Goal: Information Seeking & Learning: Learn about a topic

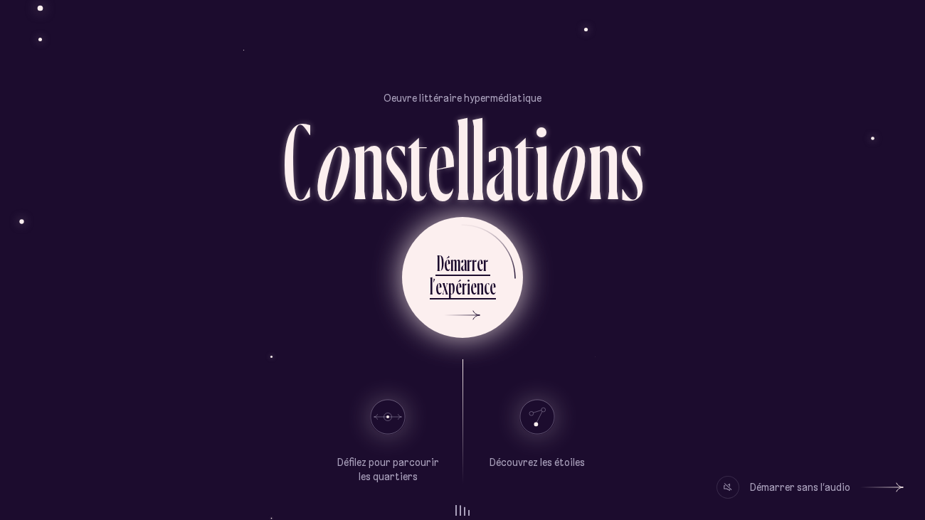
click at [450, 325] on icon at bounding box center [458, 315] width 43 height 107
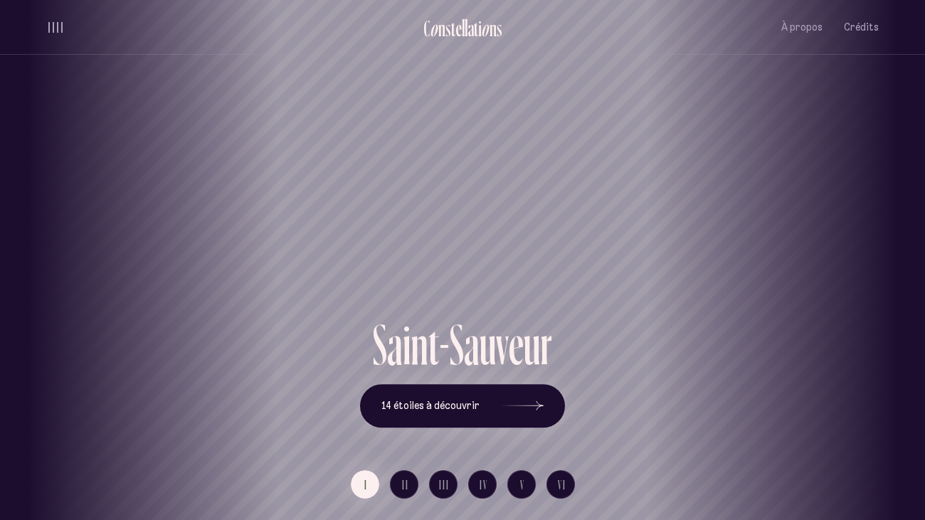
click at [824, 28] on div "À propos Crédits" at bounding box center [829, 27] width 97 height 33
click at [819, 30] on span "À propos" at bounding box center [801, 27] width 41 height 12
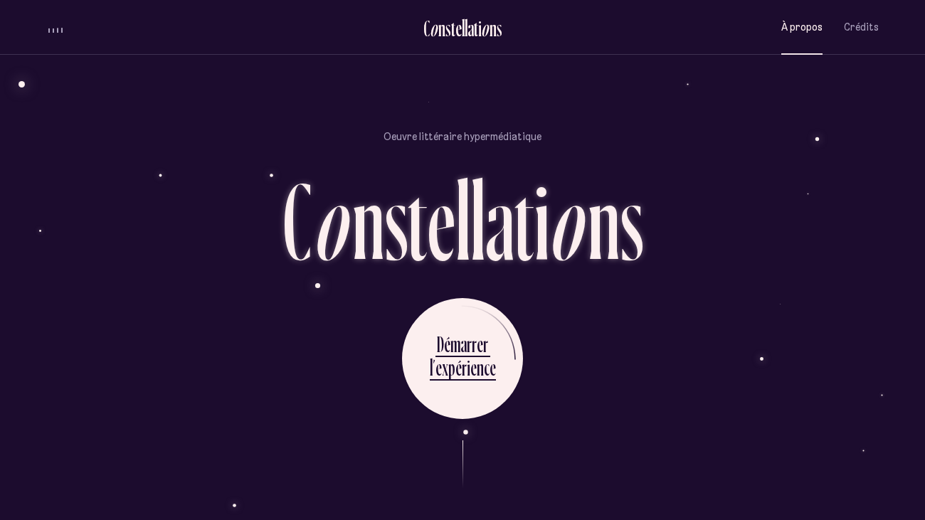
scroll to position [1291, 0]
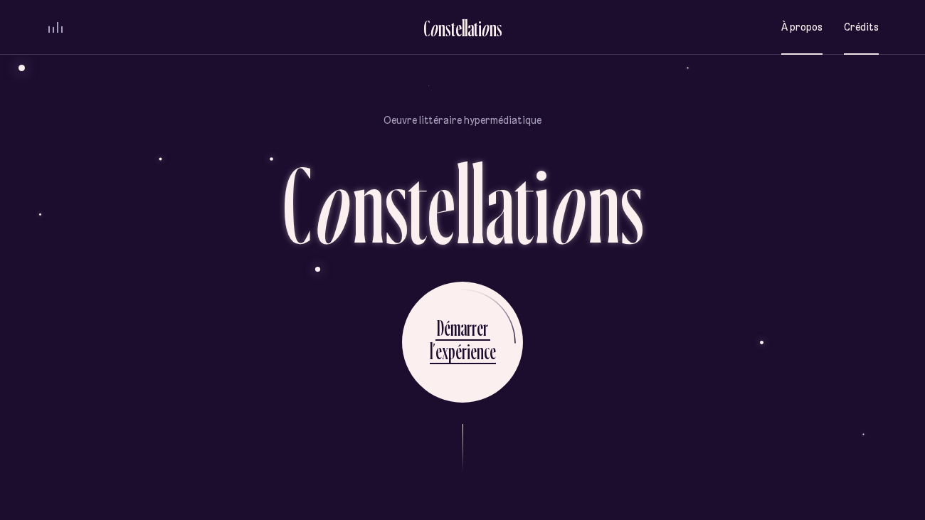
click at [868, 36] on button "Crédits" at bounding box center [860, 27] width 35 height 33
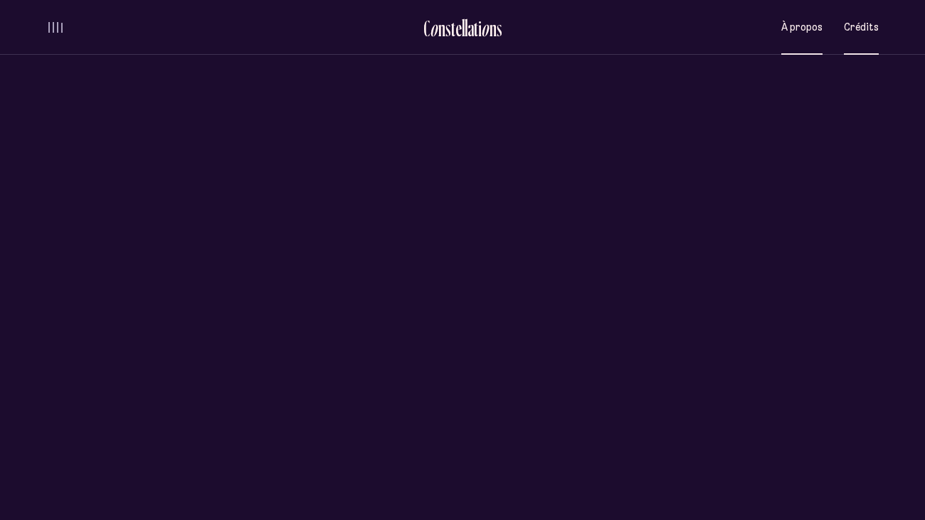
scroll to position [0, 0]
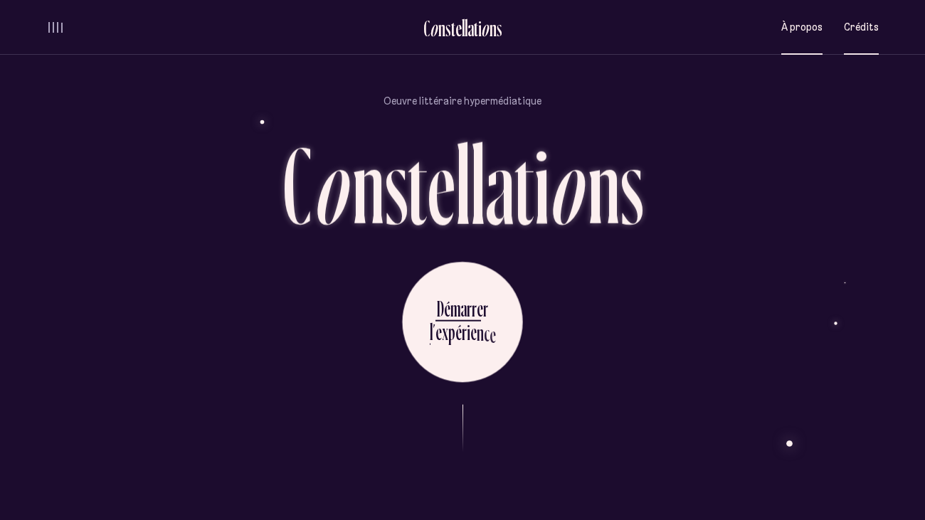
click at [803, 38] on button "À propos" at bounding box center [801, 27] width 41 height 33
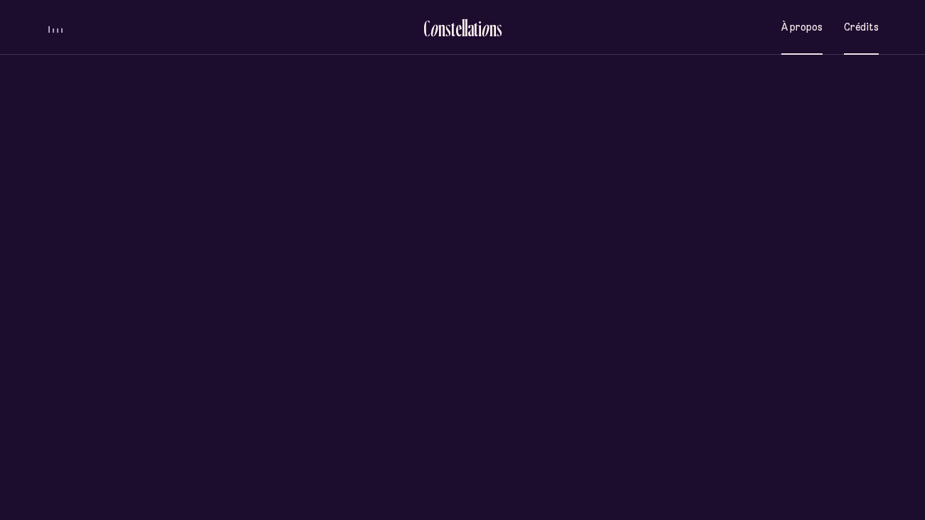
scroll to position [0, 0]
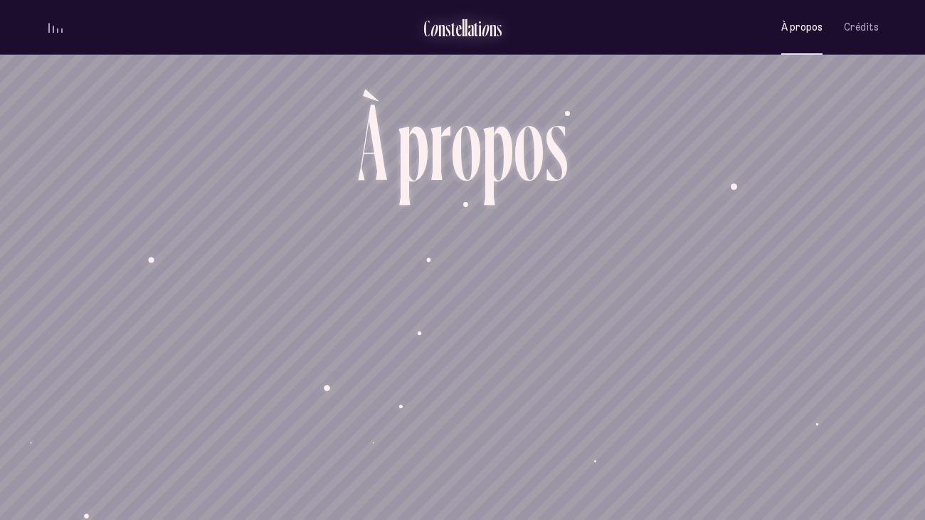
click at [459, 38] on div "e" at bounding box center [458, 27] width 6 height 23
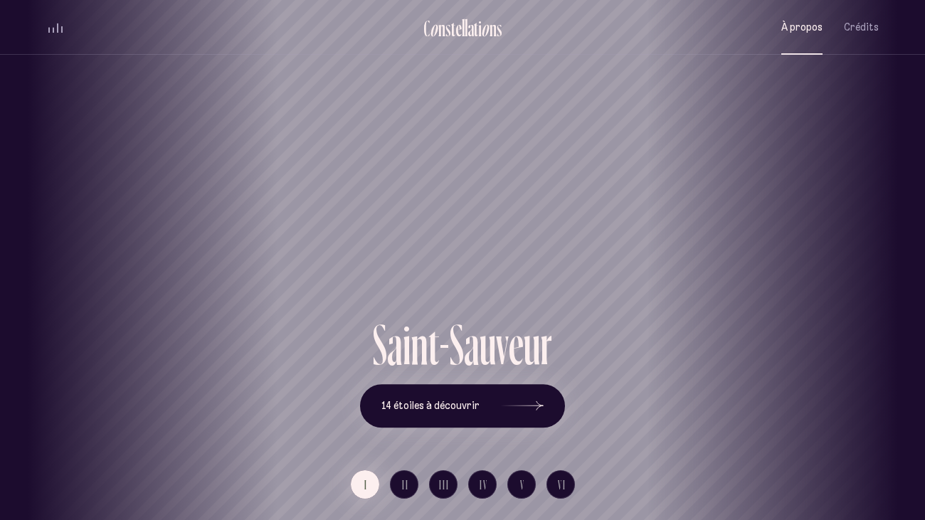
click at [798, 32] on span "À propos" at bounding box center [801, 27] width 41 height 12
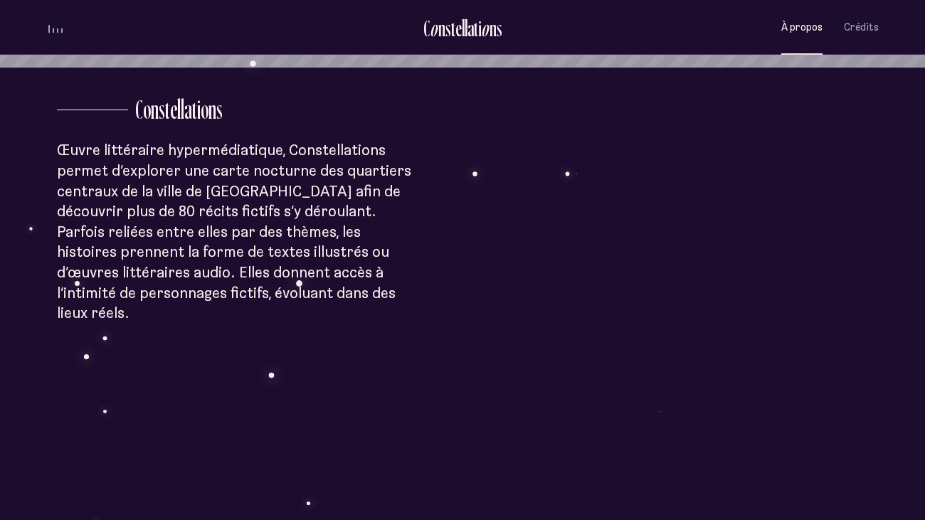
scroll to position [456, 0]
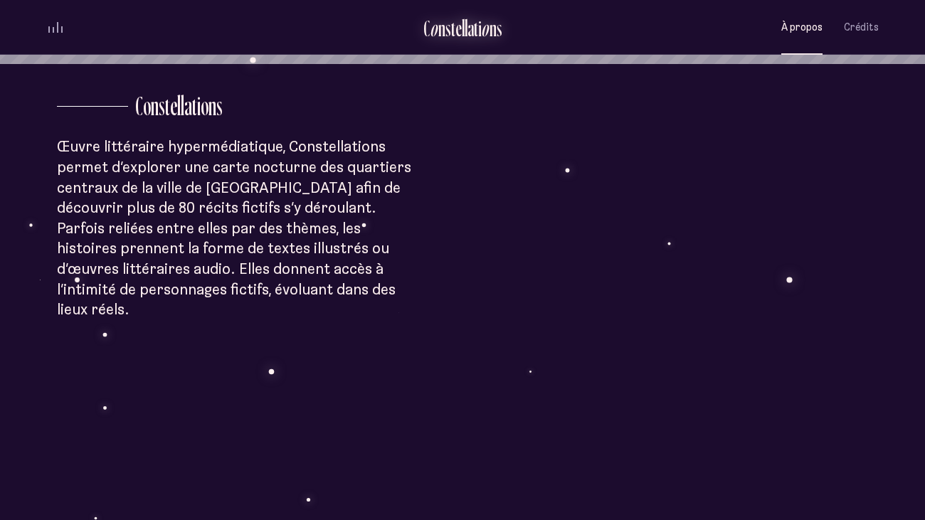
click at [442, 42] on div "C o n s t e l l a t i o n s" at bounding box center [462, 30] width 79 height 28
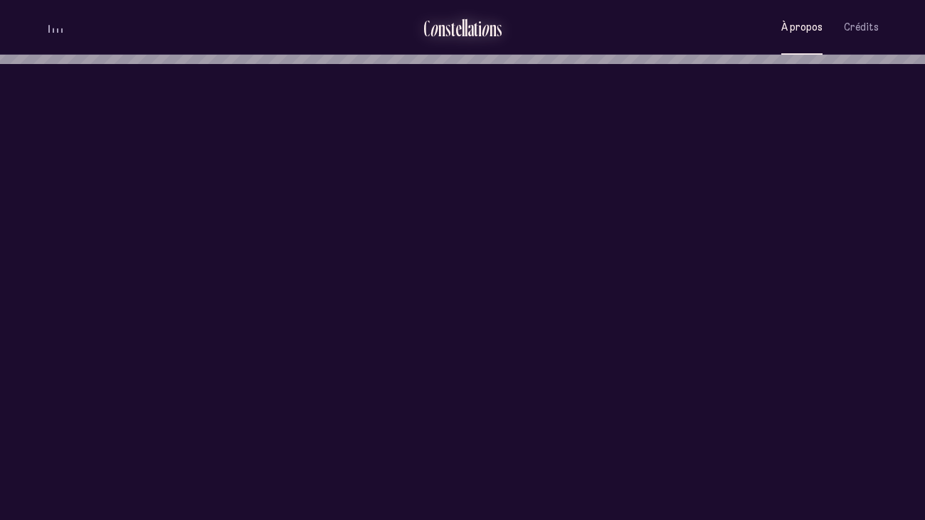
scroll to position [0, 0]
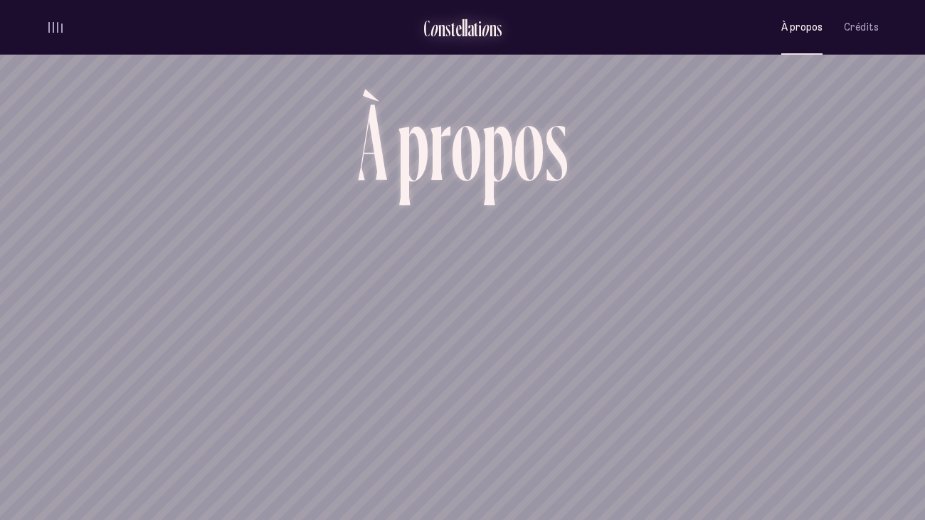
click at [475, 16] on div "t" at bounding box center [476, 27] width 4 height 23
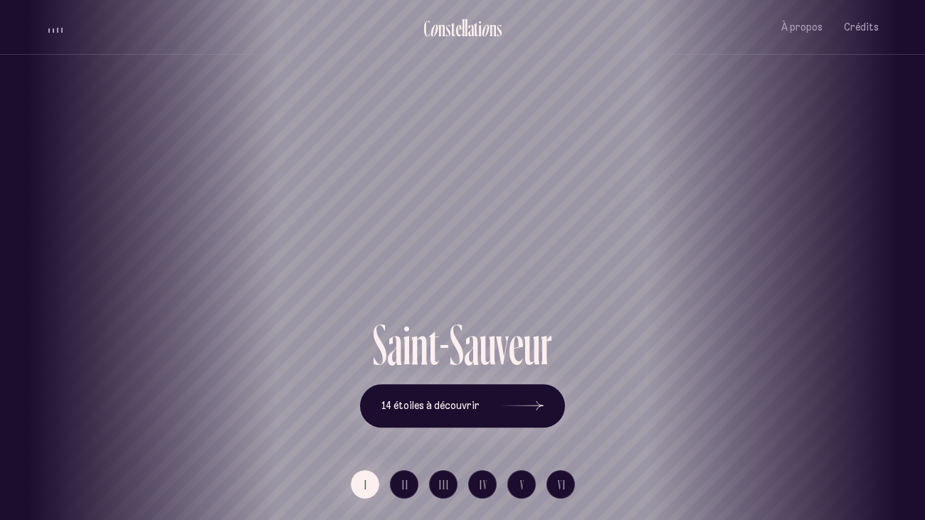
click at [777, 310] on div "Saint-Sauveur" at bounding box center [462, 265] width 903 height 100
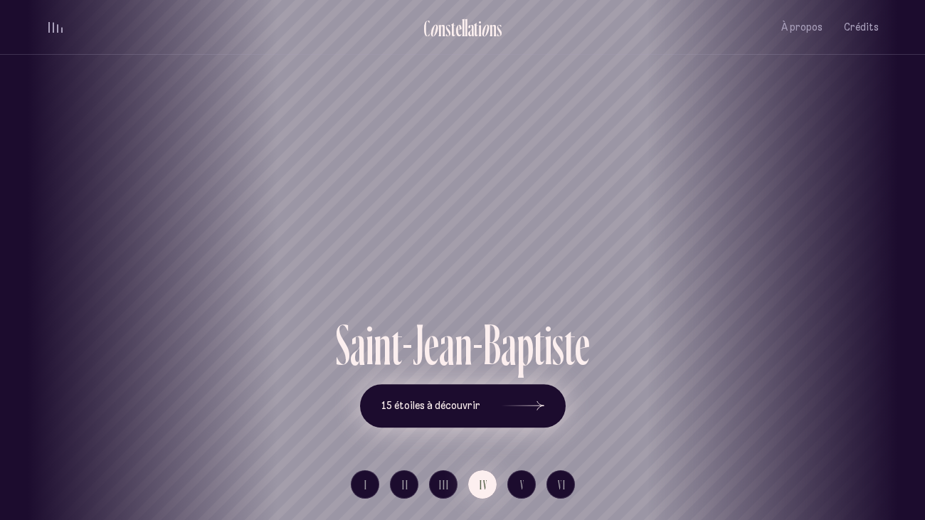
click at [528, 407] on icon at bounding box center [522, 405] width 43 height 107
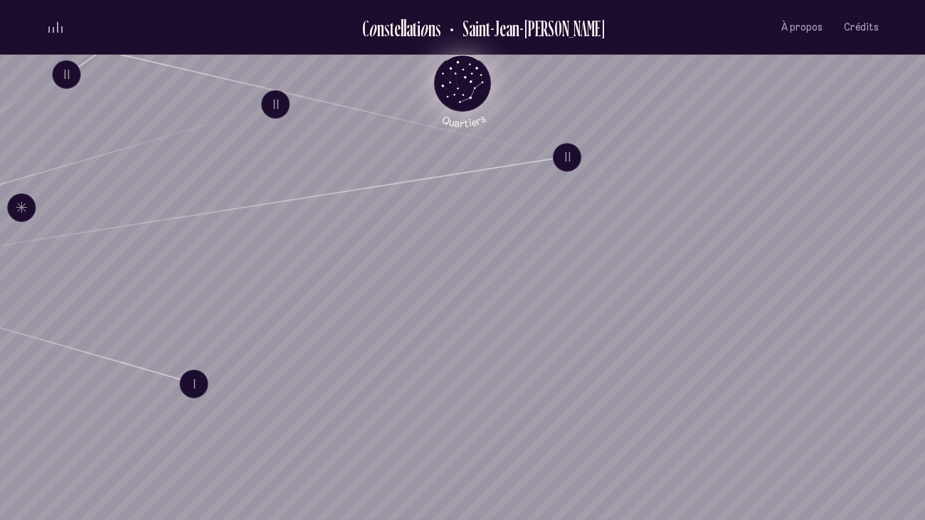
click at [458, 82] on icon "Retour au menu principal" at bounding box center [462, 81] width 43 height 43
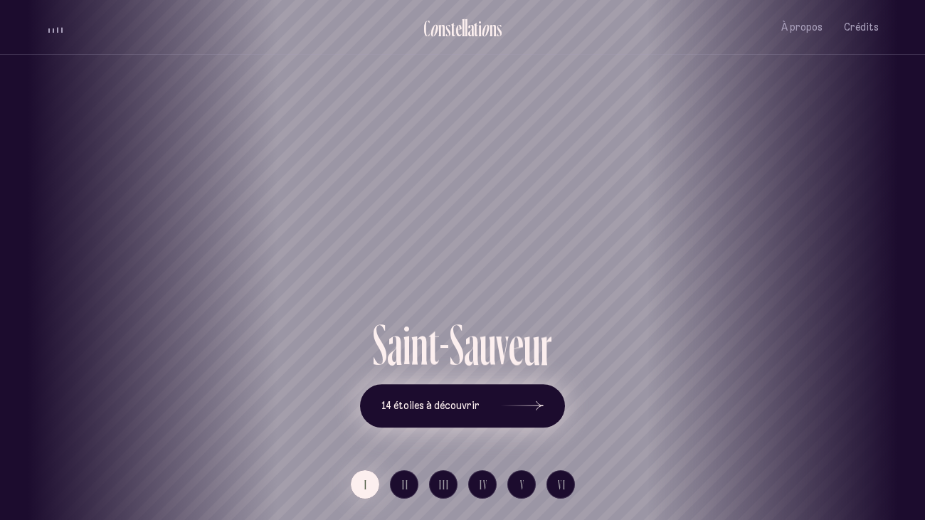
click at [508, 400] on icon at bounding box center [522, 405] width 43 height 107
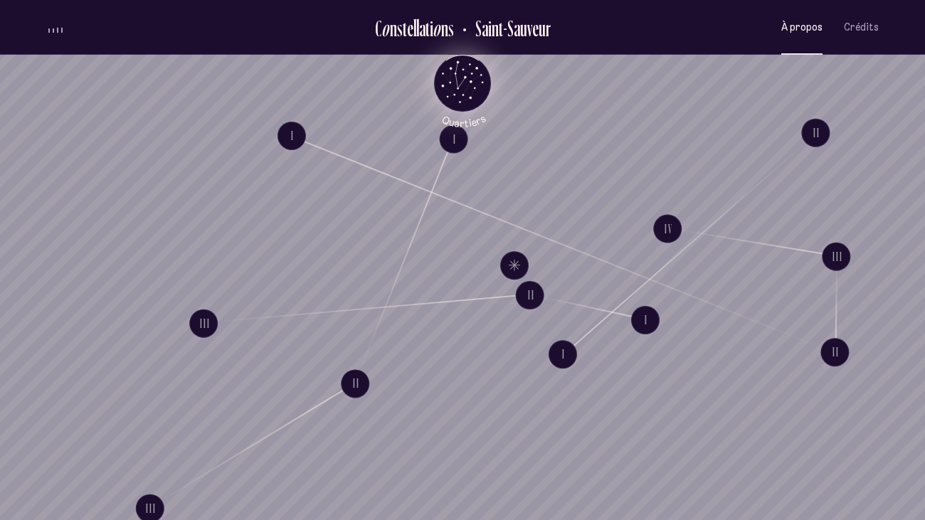
click at [782, 33] on button "À propos" at bounding box center [801, 27] width 41 height 33
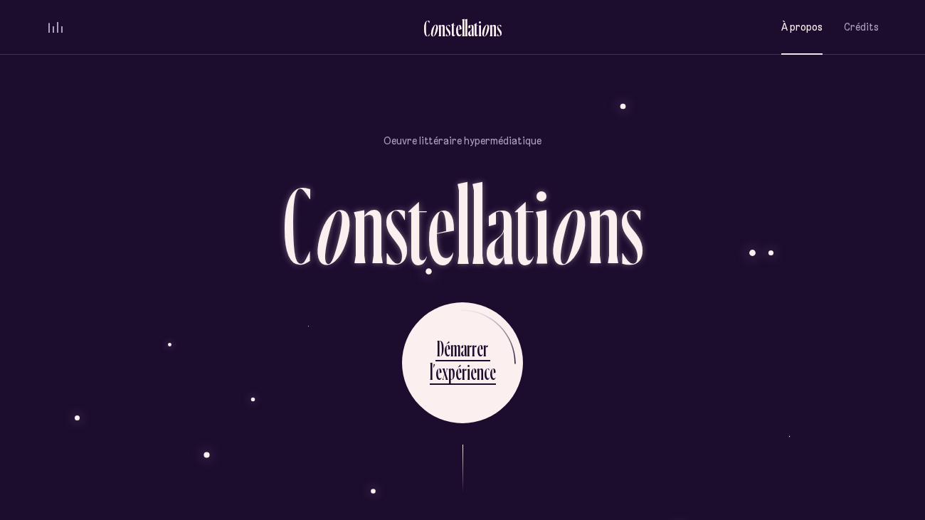
scroll to position [1291, 0]
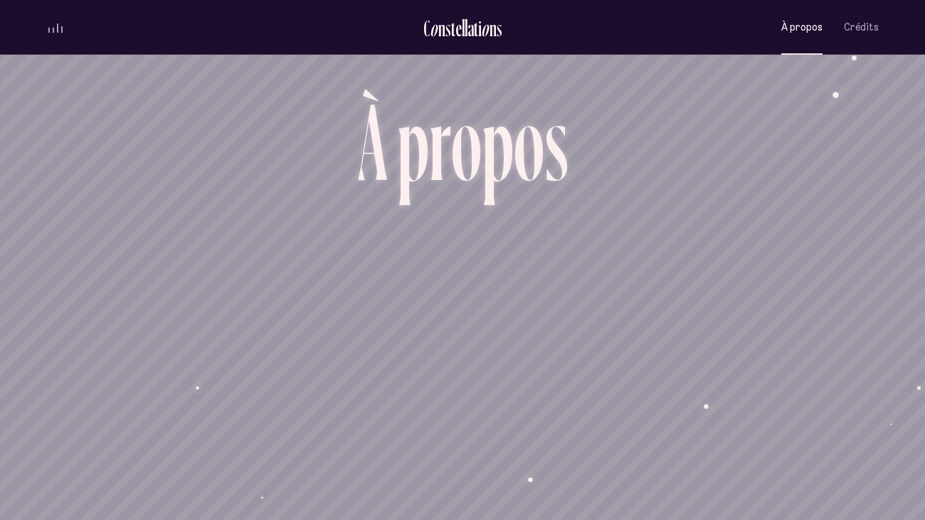
scroll to position [1291, 0]
